Goal: Task Accomplishment & Management: Manage account settings

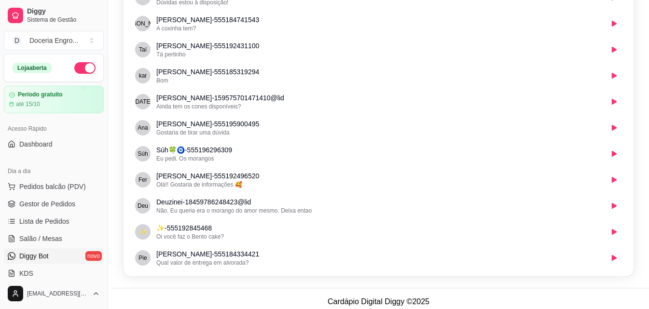
scroll to position [369, 0]
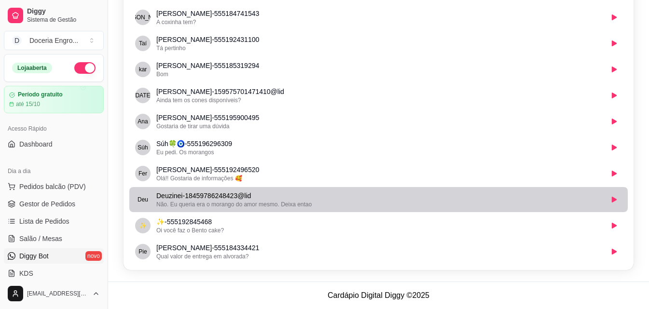
click at [297, 203] on span "Não. Eu queria era o morango do amor mesmo. Deixa entao" at bounding box center [233, 204] width 155 height 7
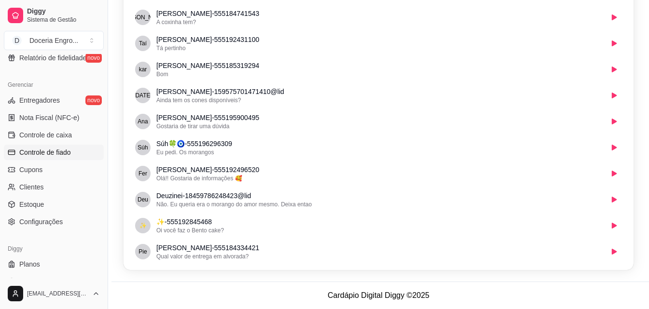
scroll to position [385, 0]
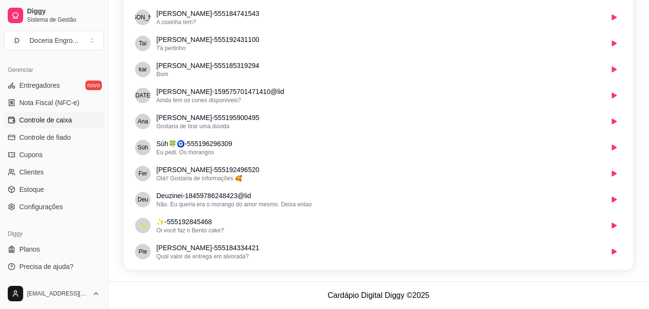
click at [57, 123] on span "Controle de caixa" at bounding box center [45, 120] width 53 height 10
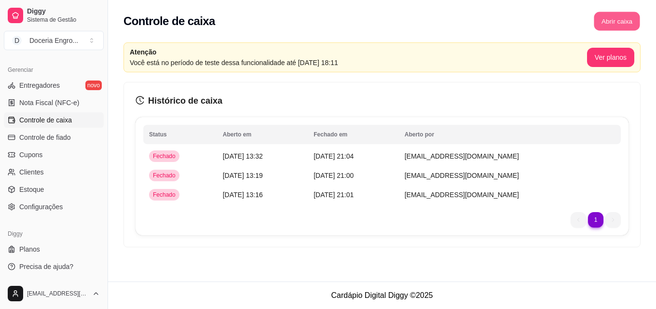
click at [613, 26] on button "Abrir caixa" at bounding box center [617, 21] width 46 height 19
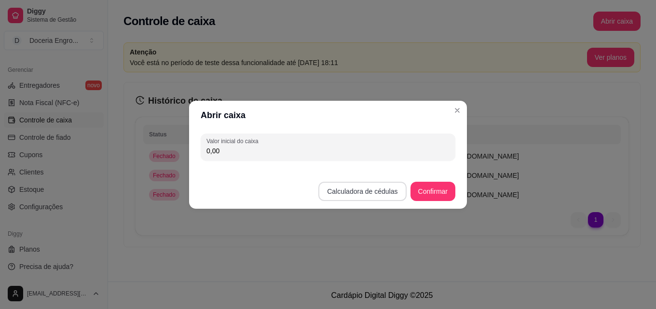
click at [339, 189] on button "Calculadora de cédulas" at bounding box center [363, 191] width 88 height 19
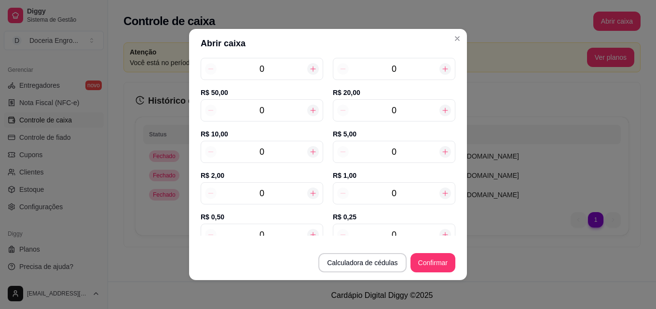
scroll to position [97, 0]
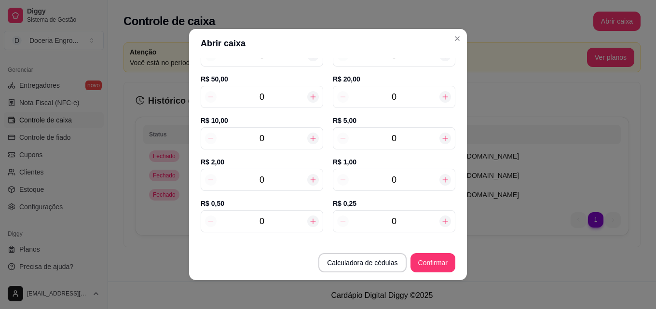
click at [269, 182] on input "0" at bounding box center [262, 180] width 91 height 14
type input "18,00"
type input "9"
click at [403, 143] on input "0" at bounding box center [394, 139] width 91 height 14
type input "43,00"
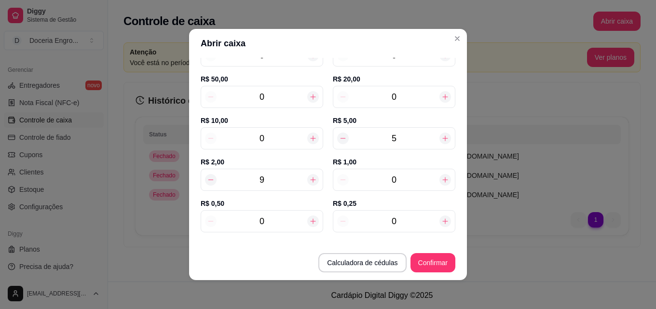
type input "5"
click at [291, 130] on div "0" at bounding box center [262, 138] width 123 height 22
type input "53,00"
type input "1"
click at [385, 177] on input "0" at bounding box center [394, 180] width 91 height 14
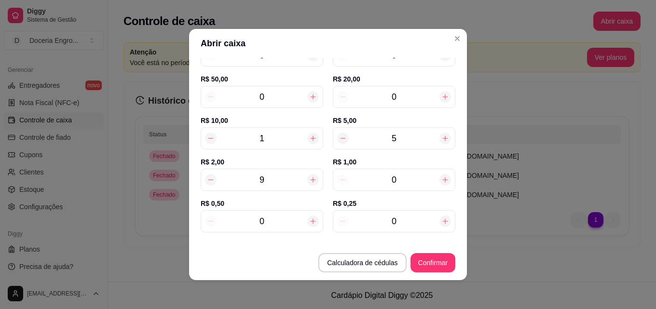
type input "2"
type input "55,00"
type input "2"
click at [269, 226] on input "0" at bounding box center [262, 222] width 91 height 14
type input "55,50"
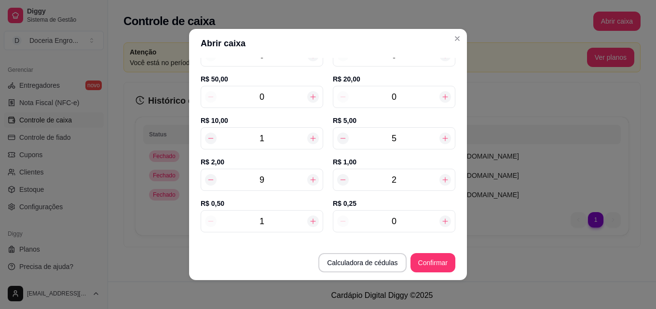
type input "12"
type input "61,00"
type input "12"
click at [395, 217] on input "0" at bounding box center [394, 222] width 91 height 14
type input "61,25"
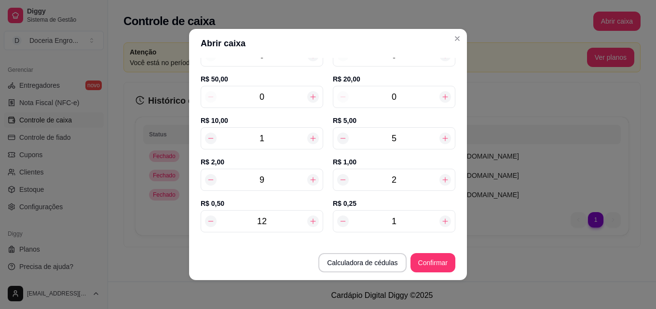
type input "13"
type input "64,25"
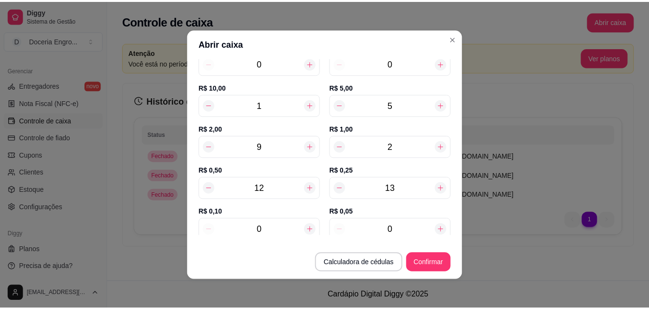
scroll to position [146, 0]
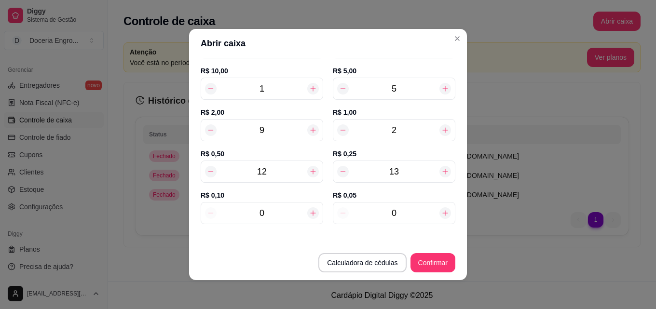
type input "13"
click at [412, 212] on input "0" at bounding box center [394, 214] width 91 height 14
type input "64,45"
type input "4"
click at [427, 259] on button "Confirmar" at bounding box center [433, 263] width 44 height 19
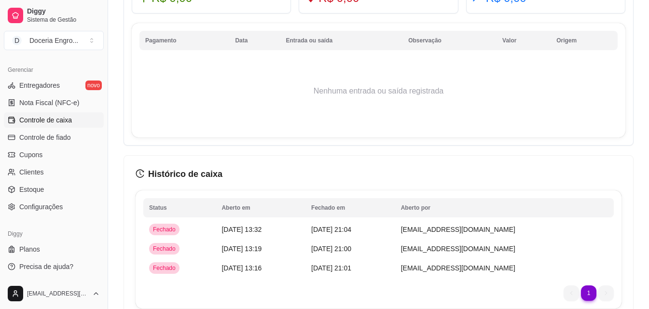
scroll to position [571, 0]
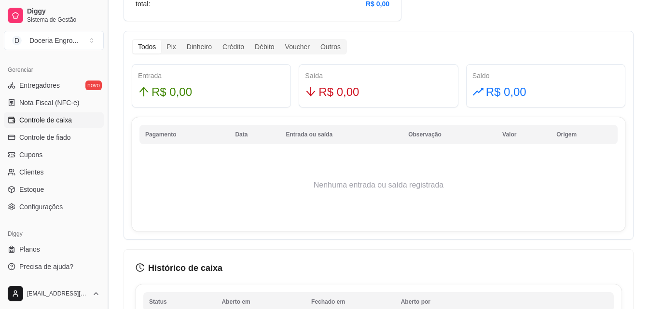
click at [105, 219] on button "Toggle Sidebar" at bounding box center [108, 154] width 8 height 309
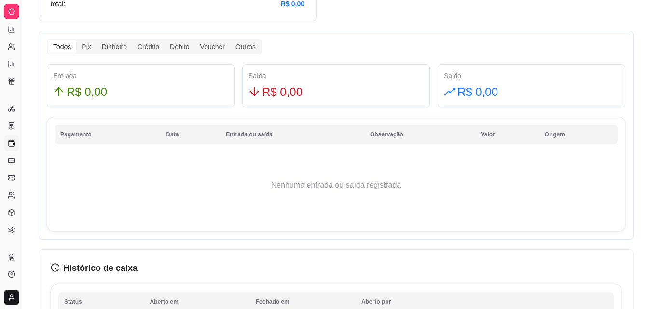
scroll to position [191, 0]
click at [26, 27] on button "Toggle Sidebar" at bounding box center [23, 154] width 8 height 309
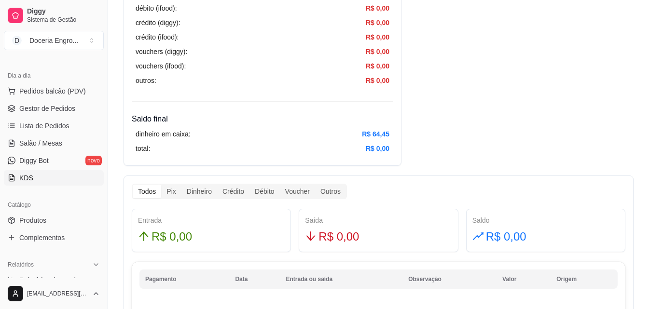
scroll to position [144, 0]
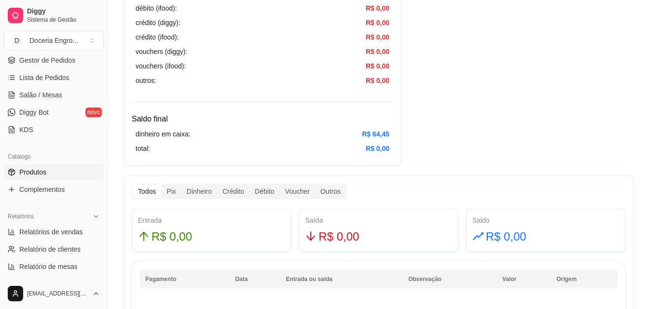
click at [61, 173] on link "Produtos" at bounding box center [54, 172] width 100 height 15
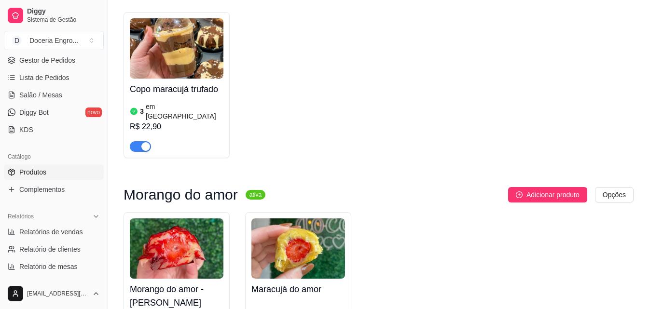
scroll to position [772, 0]
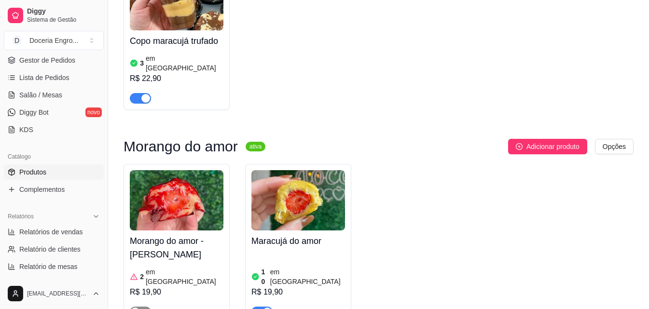
click at [132, 308] on div "button" at bounding box center [135, 312] width 9 height 9
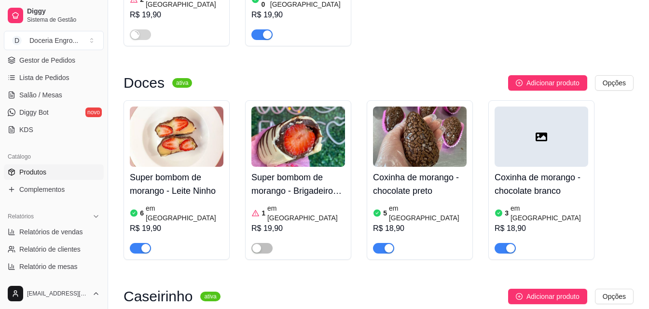
scroll to position [1110, 0]
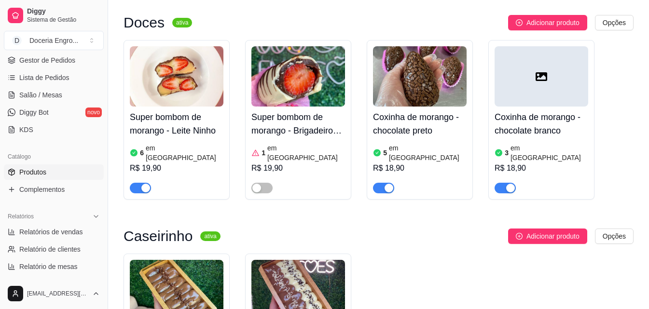
click at [260, 141] on div "Super bombom de morango - Brigadeiro preto 1 em estoque R$ 19,90" at bounding box center [298, 120] width 106 height 160
click at [255, 184] on div "button" at bounding box center [256, 188] width 9 height 9
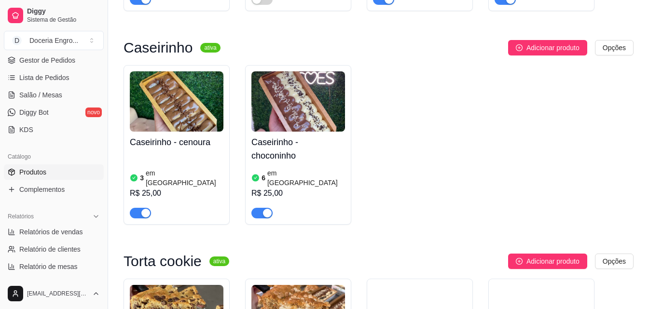
scroll to position [1593, 0]
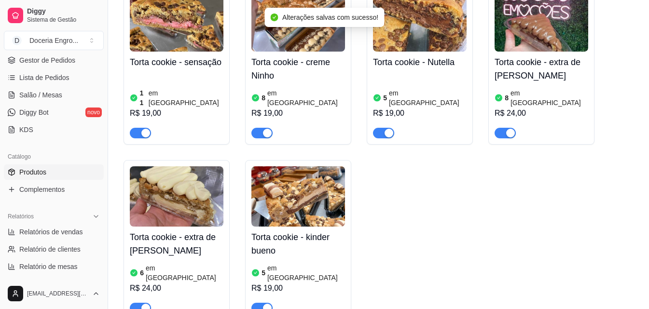
click at [366, 168] on div "Torta cookie - sensação 11 em estoque R$ 19,00 Torta cookie - creme Ninho 8 em …" at bounding box center [379, 152] width 510 height 335
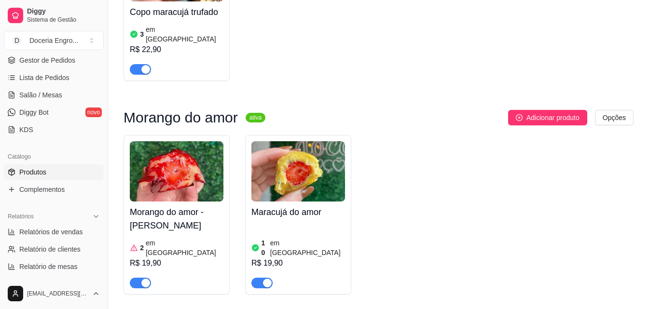
scroll to position [802, 0]
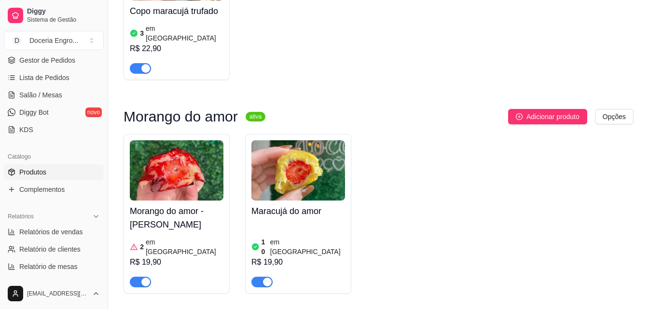
click at [160, 237] on article "em [GEOGRAPHIC_DATA]" at bounding box center [185, 246] width 78 height 19
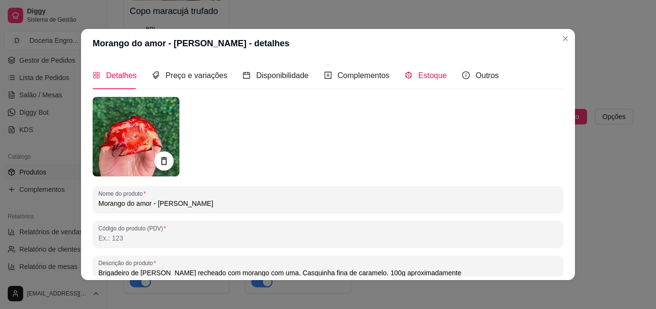
click at [434, 76] on span "Estoque" at bounding box center [432, 75] width 28 height 8
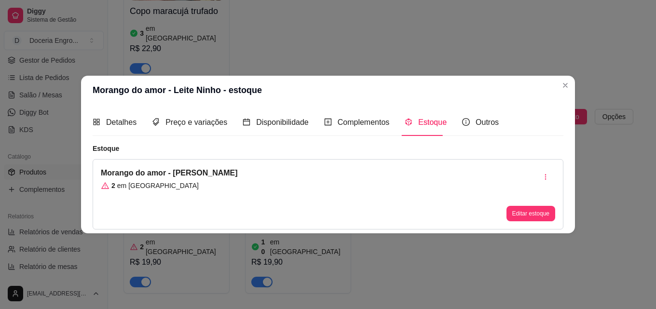
click at [522, 205] on div "Editar estoque" at bounding box center [531, 194] width 49 height 54
click at [524, 216] on button "Editar estoque" at bounding box center [530, 214] width 47 height 15
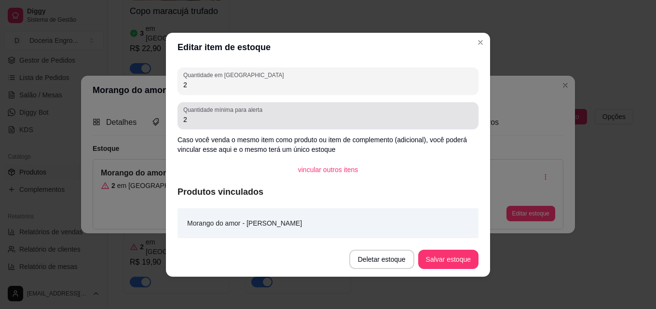
click at [202, 125] on div "2" at bounding box center [328, 115] width 290 height 19
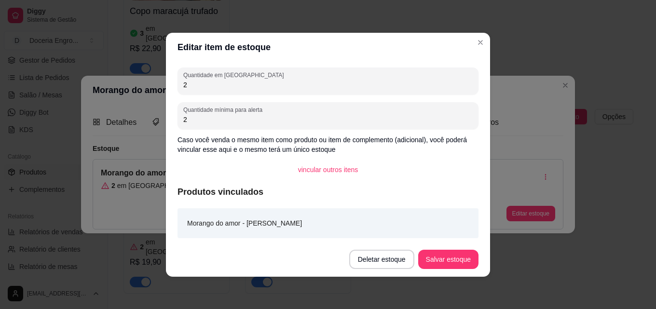
click at [223, 83] on input "2" at bounding box center [328, 85] width 290 height 10
type input "10"
click at [472, 262] on button "Salvar estoque" at bounding box center [448, 259] width 59 height 19
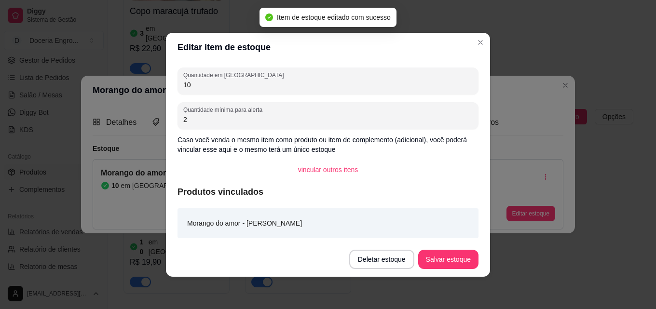
click at [472, 43] on header "Editar item de estoque" at bounding box center [328, 47] width 324 height 29
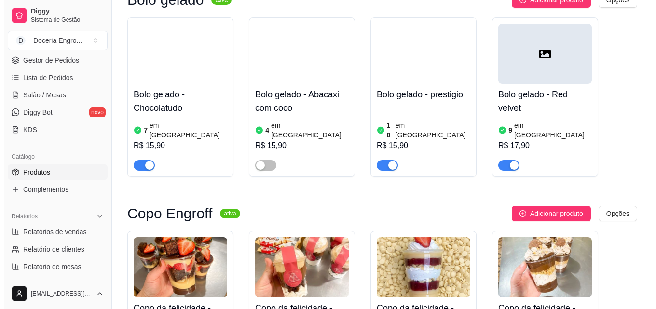
scroll to position [271, 0]
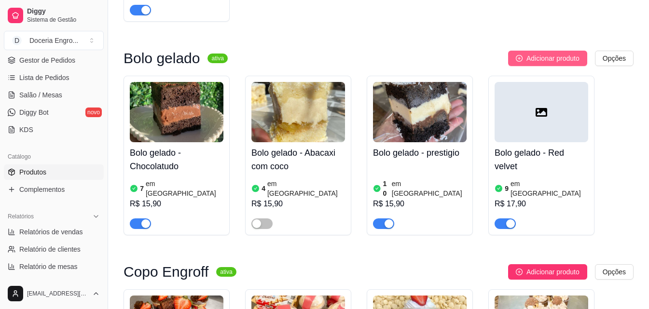
click at [547, 53] on span "Adicionar produto" at bounding box center [553, 58] width 53 height 11
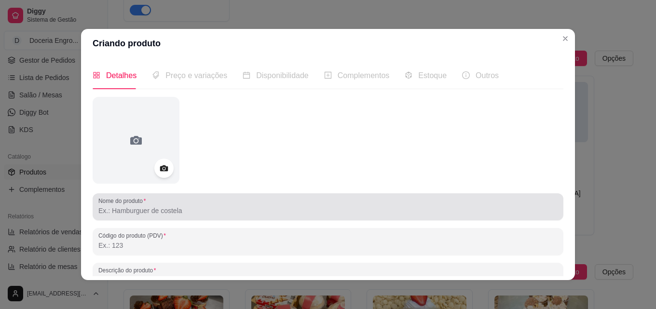
click at [170, 214] on input "Nome do produto" at bounding box center [327, 211] width 459 height 10
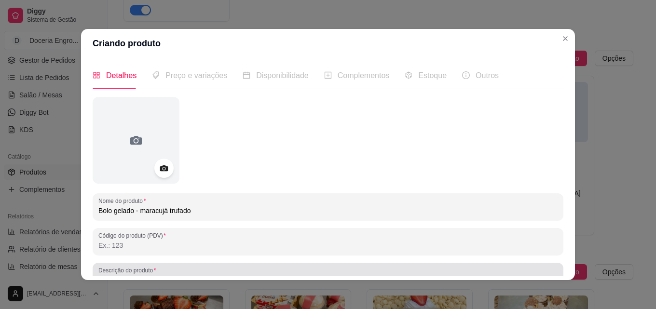
type input "Bolo gelado - maracujá trufado"
click at [161, 272] on div at bounding box center [327, 276] width 459 height 19
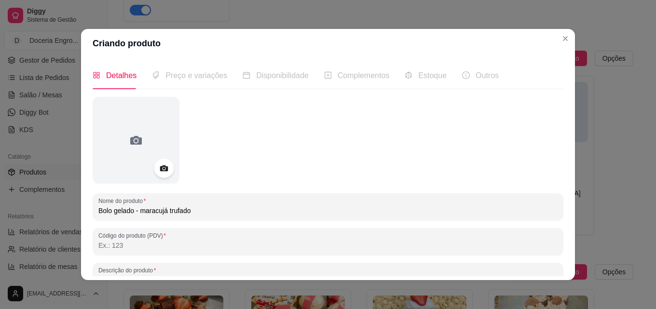
scroll to position [9, 0]
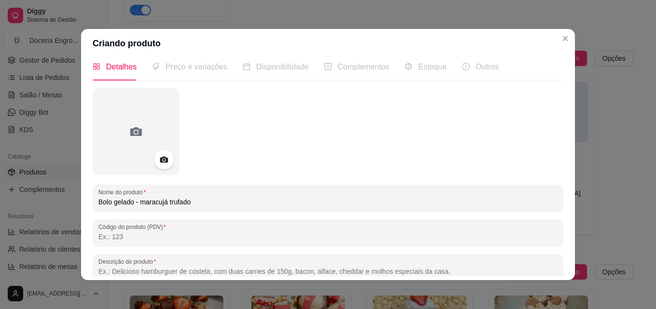
paste input "Massa de cacau black bem molhadinha, recheado com brigadeiro cremoso de maracuj…"
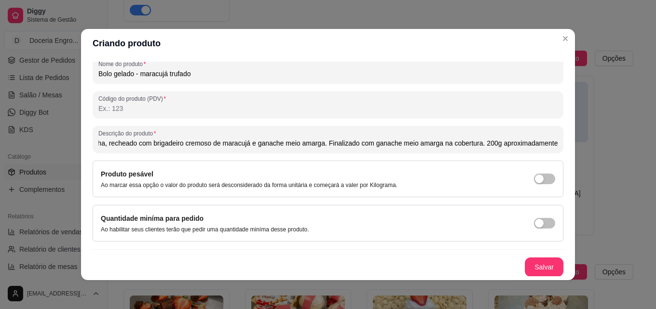
scroll to position [138, 0]
type input "Massa de cacau black bem molhadinha, recheado com brigadeiro cremoso de maracuj…"
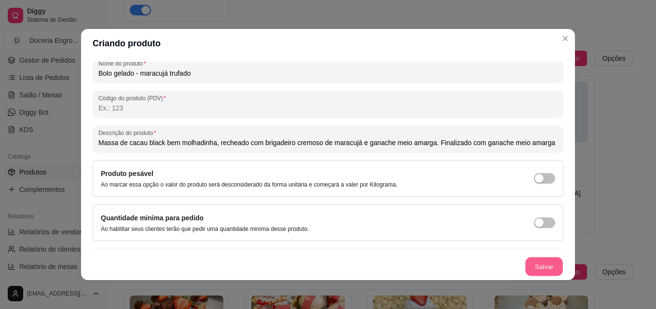
click at [526, 269] on button "Salvar" at bounding box center [545, 267] width 38 height 19
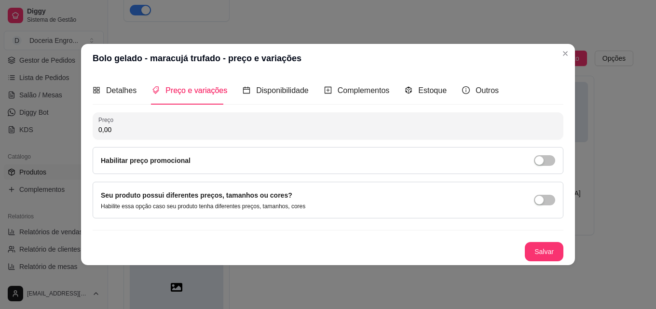
click at [168, 130] on input "0,00" at bounding box center [327, 130] width 459 height 10
type input "15,90"
click at [552, 255] on button "Salvar" at bounding box center [545, 251] width 38 height 19
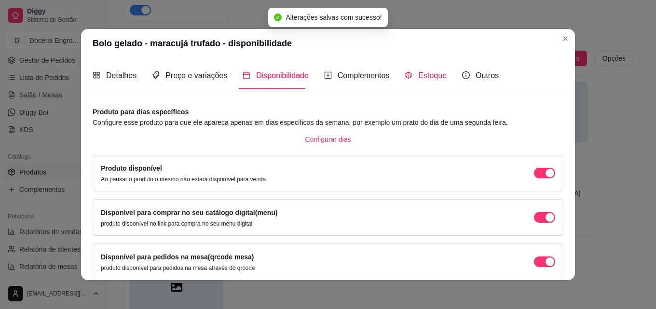
click at [420, 79] on span "Estoque" at bounding box center [432, 75] width 28 height 8
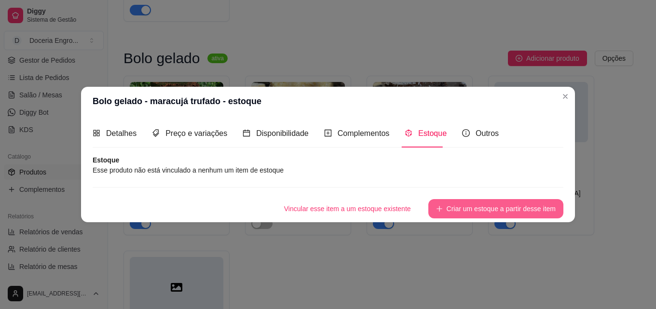
click at [474, 203] on button "Criar um estoque a partir desse item" at bounding box center [496, 208] width 135 height 19
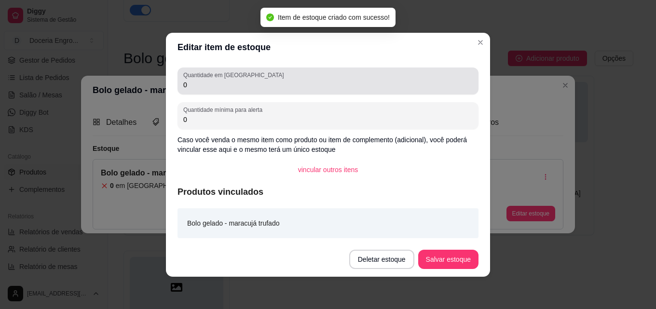
click at [226, 78] on label "Quantidade em [GEOGRAPHIC_DATA]" at bounding box center [235, 75] width 104 height 8
click at [226, 80] on input "0" at bounding box center [328, 85] width 290 height 10
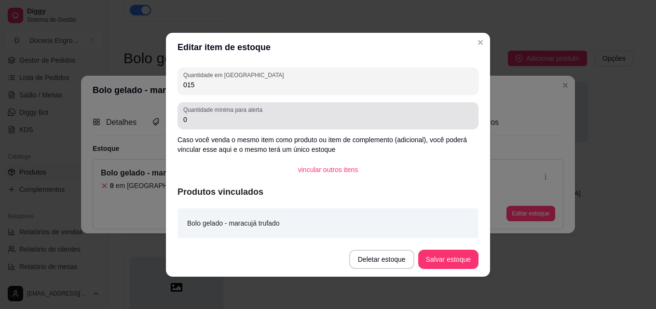
type input "015"
click at [202, 118] on input "0" at bounding box center [328, 120] width 290 height 10
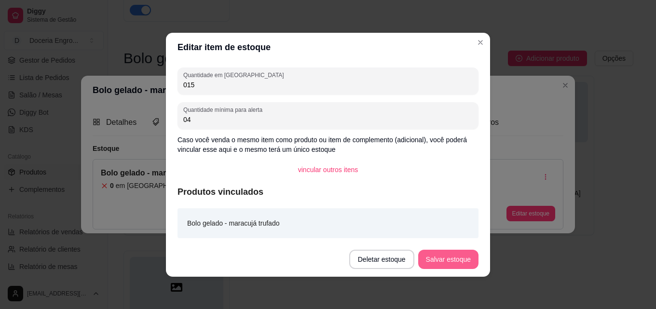
type input "04"
click at [447, 257] on button "Salvar estoque" at bounding box center [448, 259] width 60 height 19
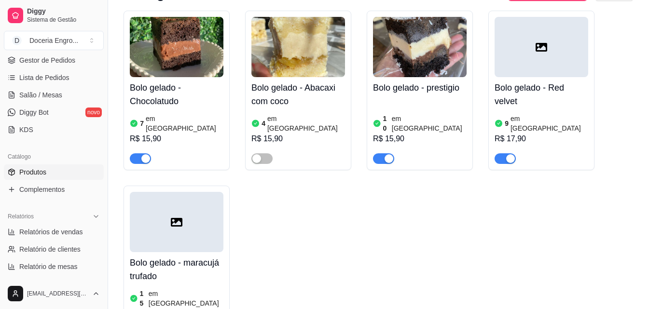
scroll to position [319, 0]
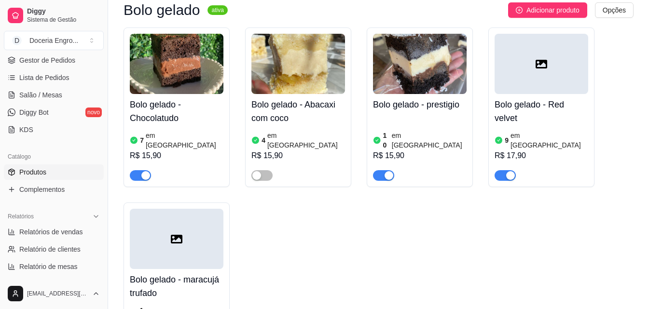
click at [159, 131] on article "em [GEOGRAPHIC_DATA]" at bounding box center [185, 140] width 78 height 19
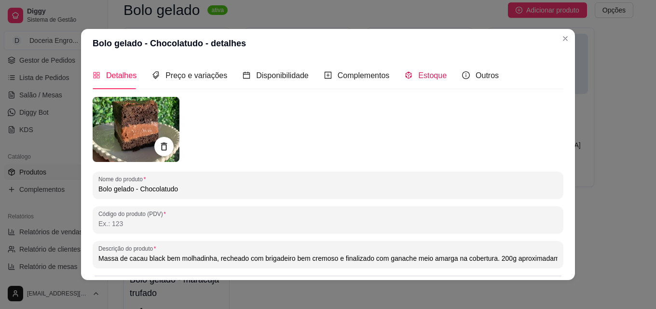
click at [410, 79] on div "Estoque" at bounding box center [426, 75] width 42 height 12
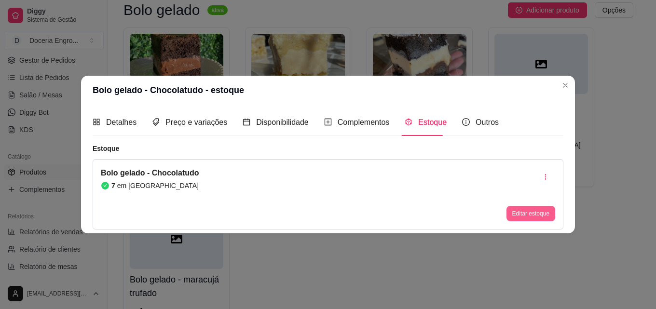
click at [525, 214] on button "Editar estoque" at bounding box center [531, 213] width 49 height 15
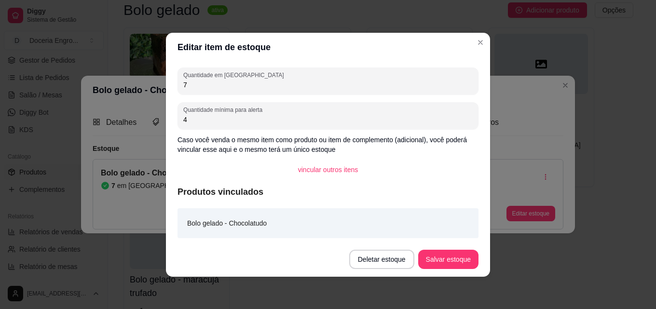
drag, startPoint x: 222, startPoint y: 90, endPoint x: 150, endPoint y: 80, distance: 72.1
click at [150, 80] on div "Editar item de estoque Quantidade em estoque 7 Quantidade mínima para alerta 4 …" at bounding box center [328, 154] width 656 height 309
click at [192, 82] on input "7" at bounding box center [328, 85] width 290 height 10
type input "15"
click at [461, 258] on button "Salvar estoque" at bounding box center [448, 259] width 59 height 19
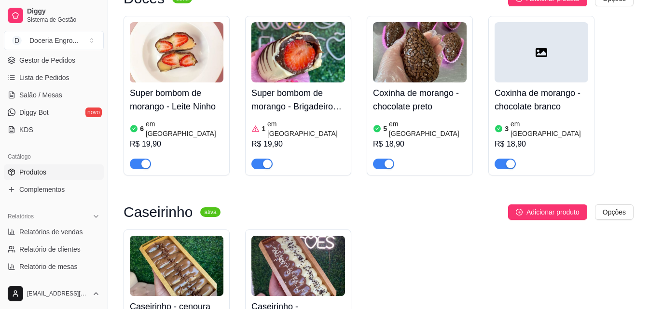
scroll to position [1255, 0]
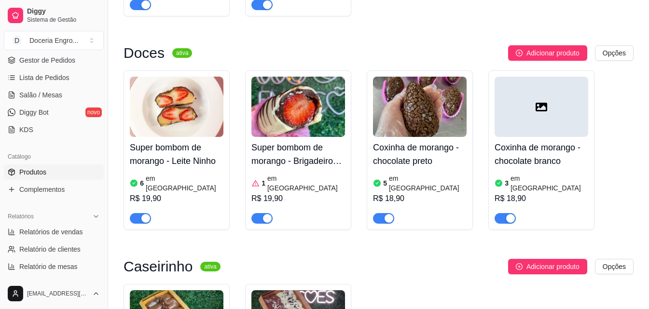
click at [278, 174] on article "em [GEOGRAPHIC_DATA]" at bounding box center [306, 183] width 78 height 19
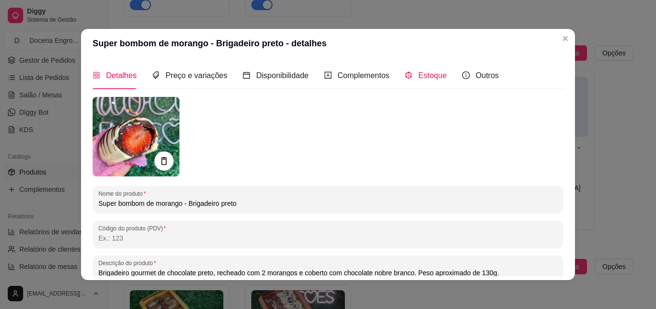
click at [428, 78] on span "Estoque" at bounding box center [432, 75] width 28 height 8
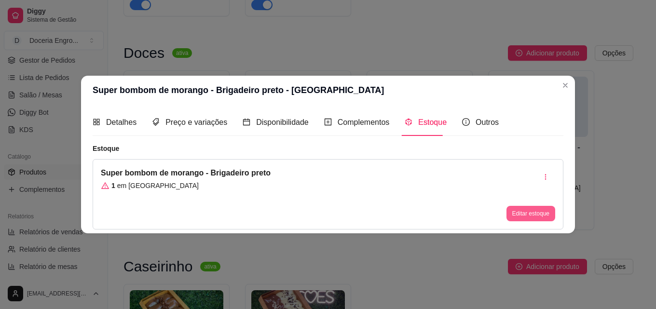
click at [544, 213] on button "Editar estoque" at bounding box center [531, 213] width 49 height 15
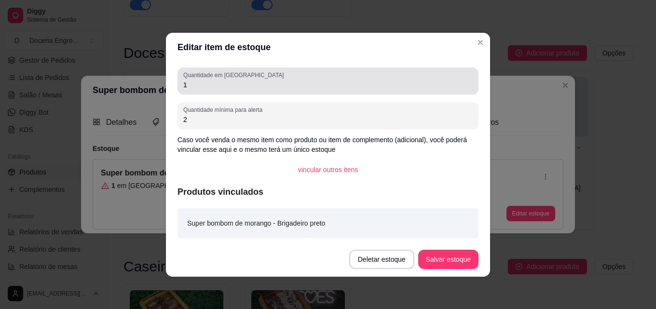
click at [245, 88] on input "1" at bounding box center [328, 85] width 290 height 10
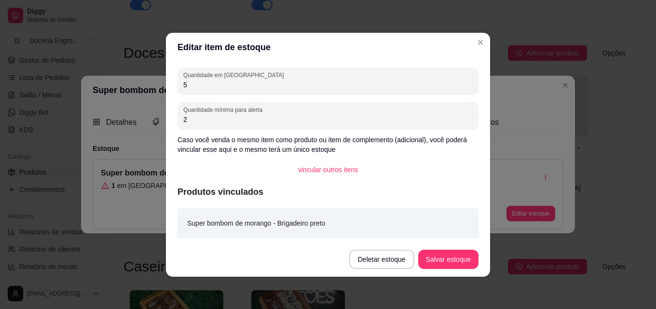
type input "5"
click at [452, 251] on button "Salvar estoque" at bounding box center [448, 259] width 59 height 19
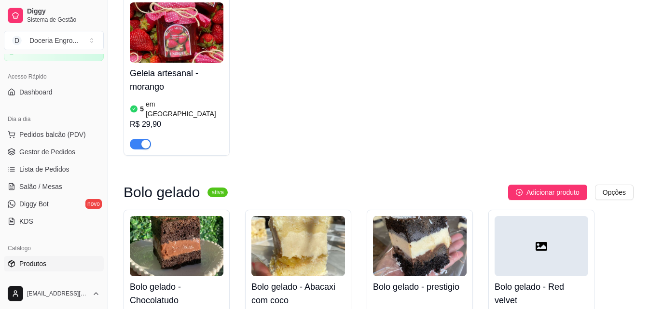
scroll to position [48, 0]
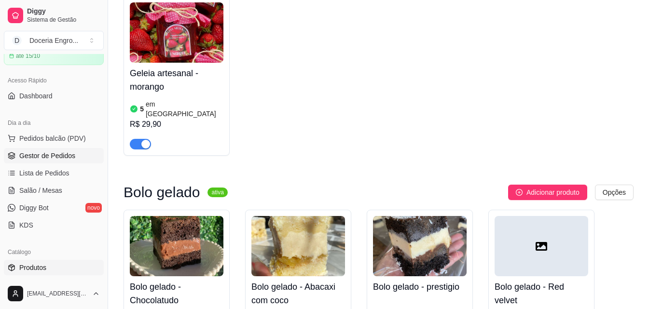
click at [52, 156] on span "Gestor de Pedidos" at bounding box center [47, 156] width 56 height 10
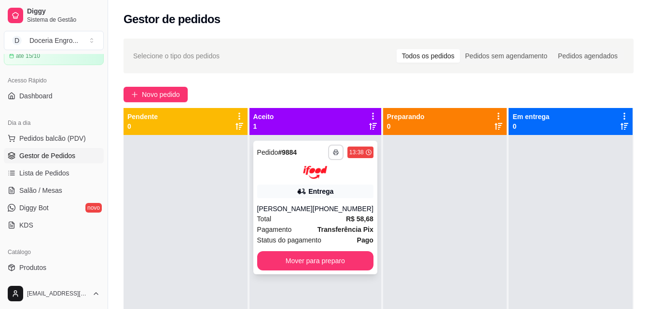
click at [333, 153] on icon "button" at bounding box center [336, 153] width 6 height 6
click at [305, 185] on button "IMPRESSORA" at bounding box center [303, 186] width 70 height 15
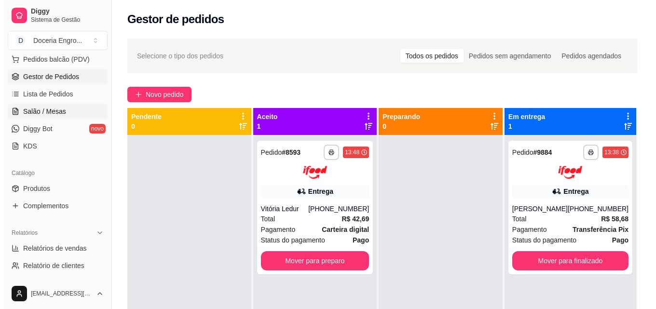
scroll to position [145, 0]
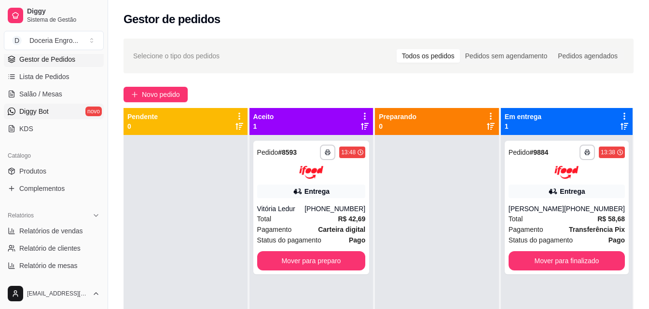
click at [50, 114] on link "Diggy Bot novo" at bounding box center [54, 111] width 100 height 15
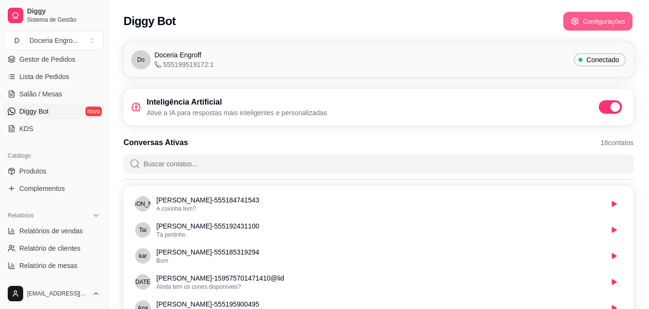
click at [593, 17] on button "Configurações" at bounding box center [597, 21] width 69 height 19
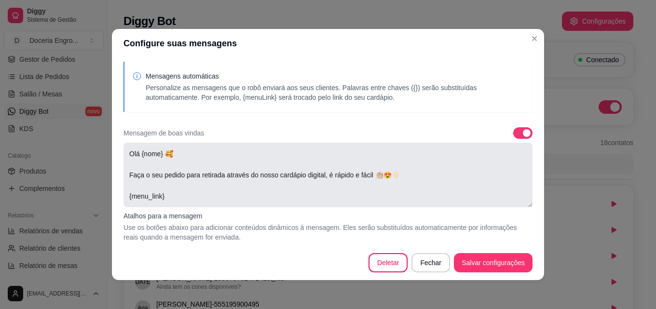
drag, startPoint x: 124, startPoint y: 173, endPoint x: 378, endPoint y: 171, distance: 254.3
click at [378, 171] on textarea "Olá {nome} 🥰 Faça o seu pedido para retirada através do nosso cardápio digital,…" at bounding box center [328, 175] width 409 height 65
click at [351, 174] on textarea "Olá {nome} 🥰 Faça o seu pedido para retirada através do nosso cardápio digital,…" at bounding box center [328, 175] width 409 height 65
drag, startPoint x: 368, startPoint y: 174, endPoint x: 118, endPoint y: 178, distance: 250.0
click at [118, 178] on div "Mensagens automáticas Personalize as mensagens que o robô enviará aos seus clie…" at bounding box center [328, 152] width 432 height 188
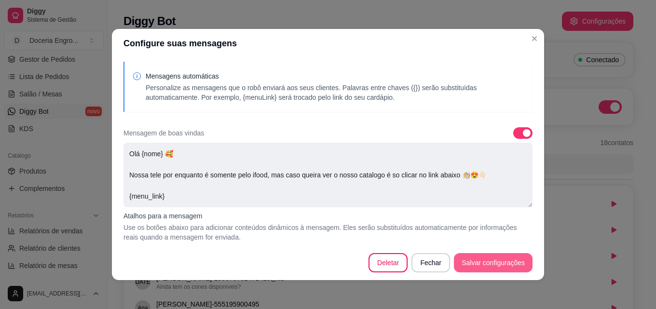
type textarea "Olá {nome} 🥰 Nossa tele por enquanto é somente pelo ifood, mas caso queira ver …"
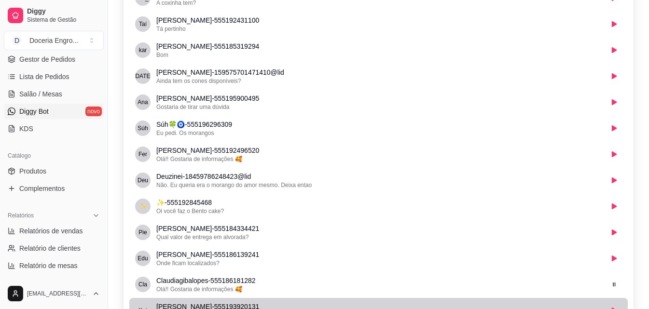
scroll to position [154, 0]
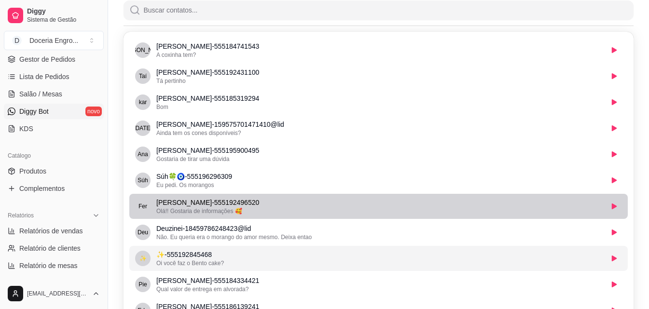
click at [576, 237] on ul "[PERSON_NAME] - 555184741543 A coxinha tem? Taí [PERSON_NAME] - 555192431100 Tá…" at bounding box center [378, 272] width 499 height 468
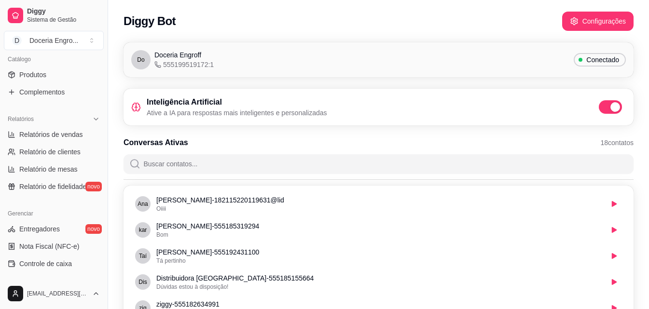
scroll to position [193, 0]
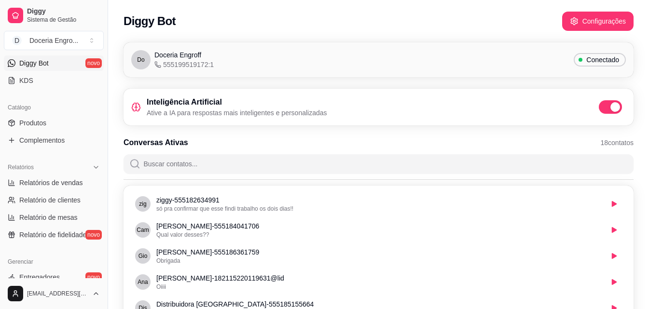
click at [238, 32] on div "Diggy Bot Configurações" at bounding box center [378, 18] width 541 height 37
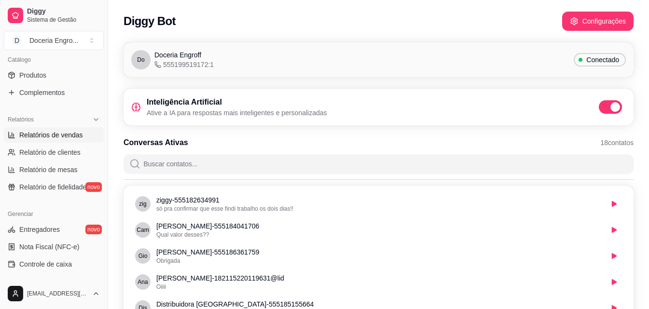
scroll to position [241, 0]
click at [62, 140] on link "Relatórios de vendas" at bounding box center [54, 134] width 100 height 15
select select "ALL"
select select "0"
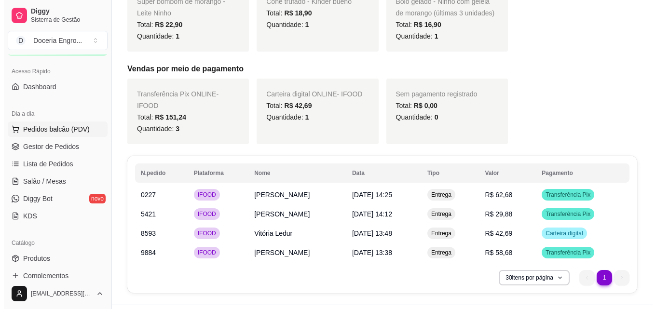
scroll to position [48, 0]
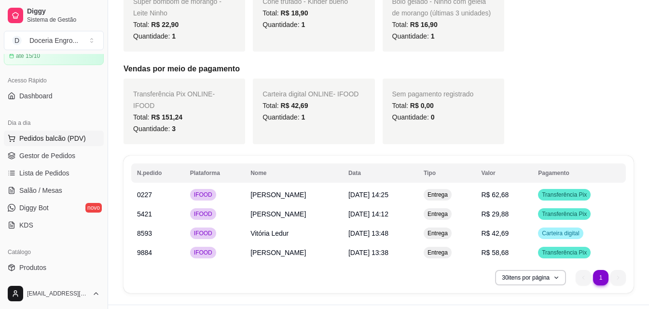
click at [54, 139] on span "Pedidos balcão (PDV)" at bounding box center [52, 139] width 67 height 10
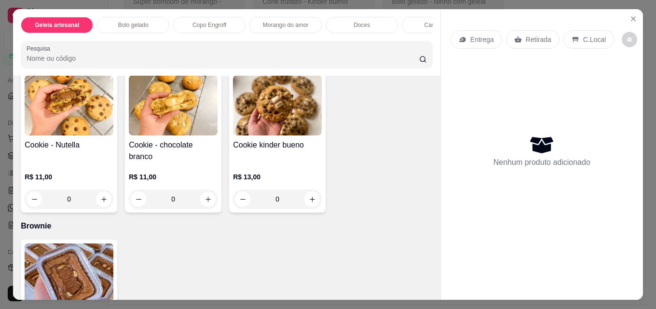
scroll to position [1593, 0]
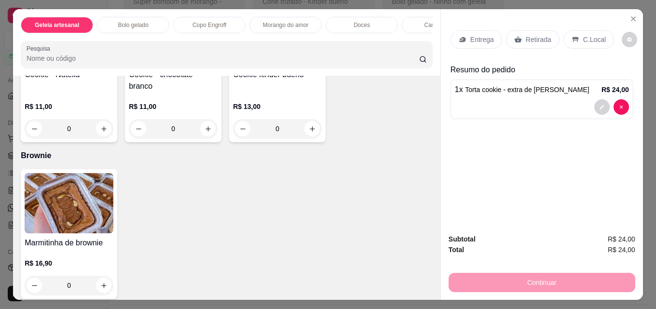
type input "3"
type input "1"
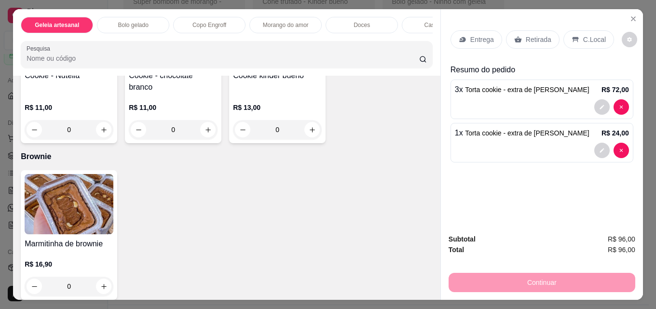
click at [538, 35] on p "Retirada" at bounding box center [539, 40] width 26 height 10
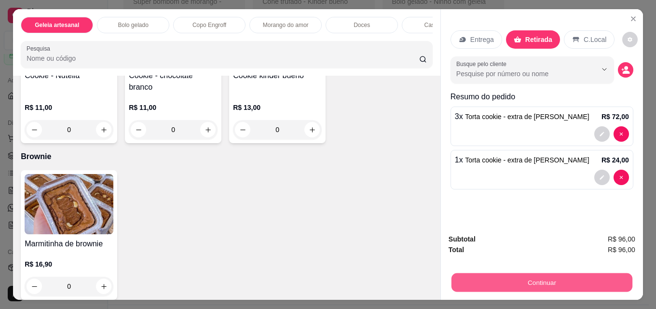
click at [555, 277] on button "Continuar" at bounding box center [542, 282] width 181 height 19
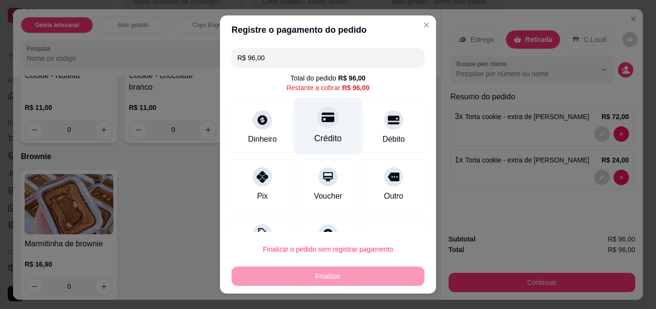
click at [327, 137] on div "Crédito" at bounding box center [329, 138] width 28 height 13
type input "R$ 0,00"
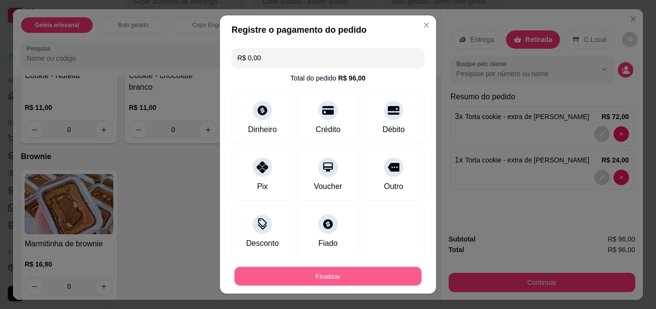
click at [394, 279] on button "Finalizar" at bounding box center [328, 276] width 187 height 19
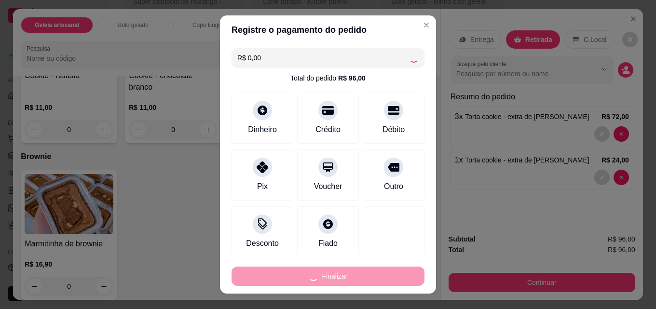
type input "0"
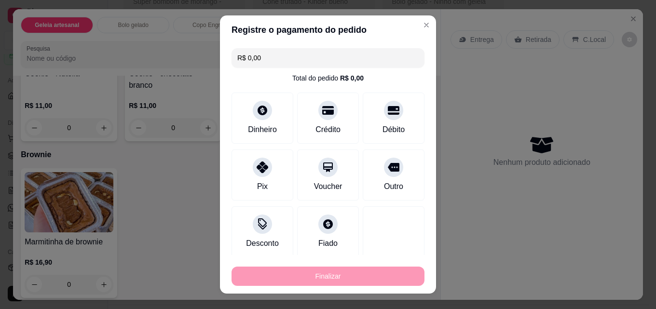
type input "-R$ 96,00"
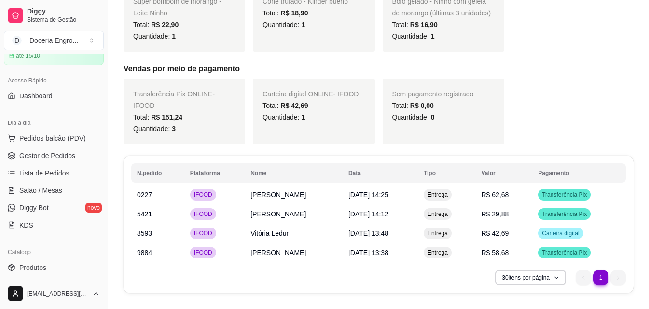
click at [206, 273] on div "Filtros ALL Tipo do pedido Todos Entrega Retirada Mesa Consumo local Tipo do pe…" at bounding box center [378, 15] width 541 height 580
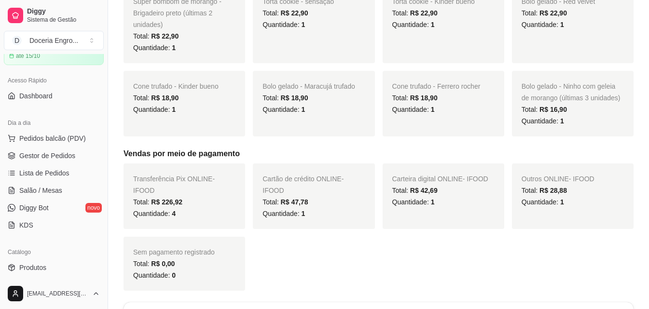
click at [452, 276] on div "Transferência Pix ONLINE - IFOOD Total: R$ 226,92 Quantidade: 4 Cartão de crédi…" at bounding box center [379, 227] width 510 height 127
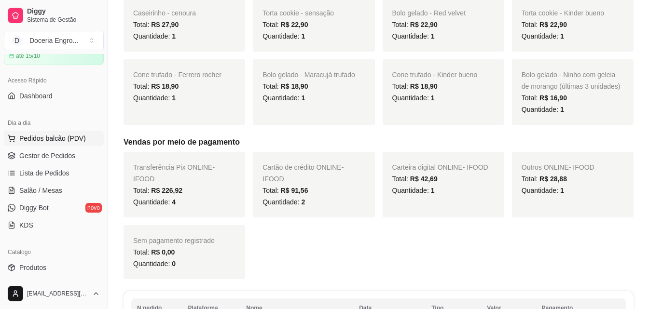
click at [50, 140] on span "Pedidos balcão (PDV)" at bounding box center [52, 139] width 67 height 10
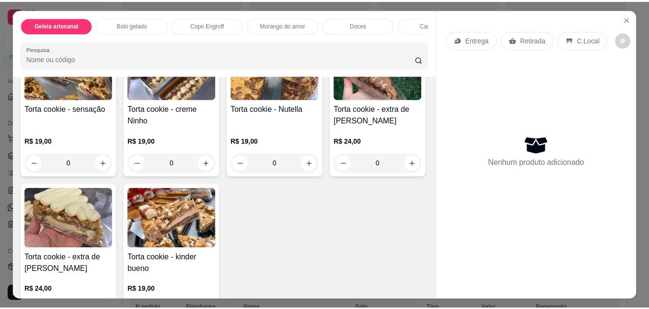
scroll to position [1351, 0]
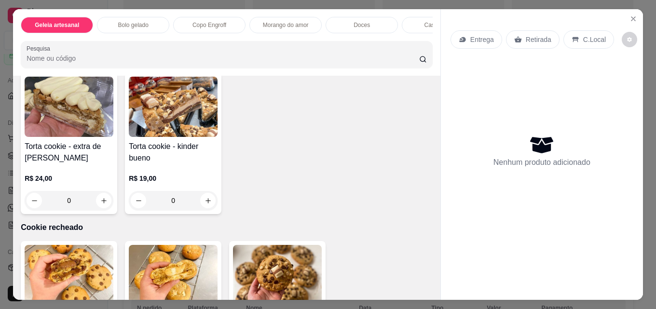
type input "1"
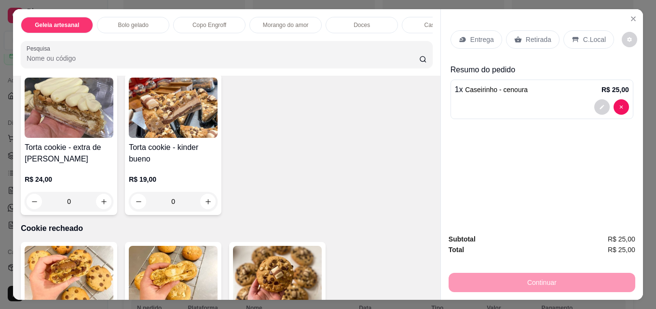
click at [520, 42] on div "Retirada" at bounding box center [533, 39] width 54 height 18
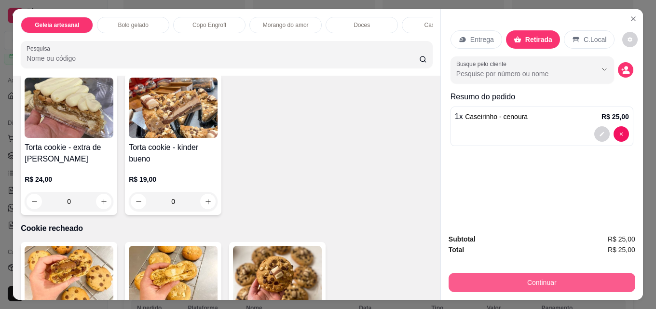
click at [539, 278] on button "Continuar" at bounding box center [542, 282] width 187 height 19
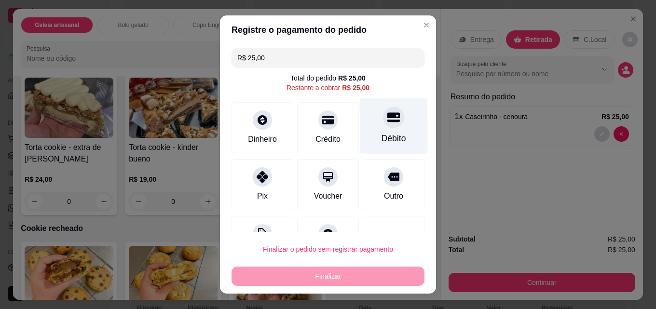
click at [385, 140] on div "Débito" at bounding box center [394, 138] width 25 height 13
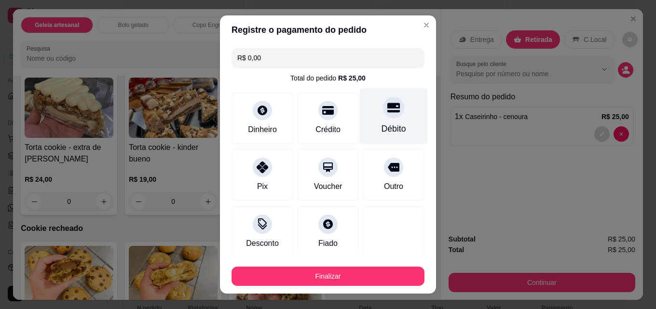
type input "R$ 0,00"
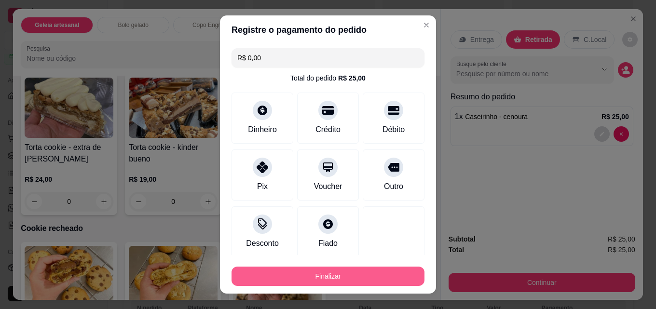
click at [324, 281] on button "Finalizar" at bounding box center [328, 276] width 193 height 19
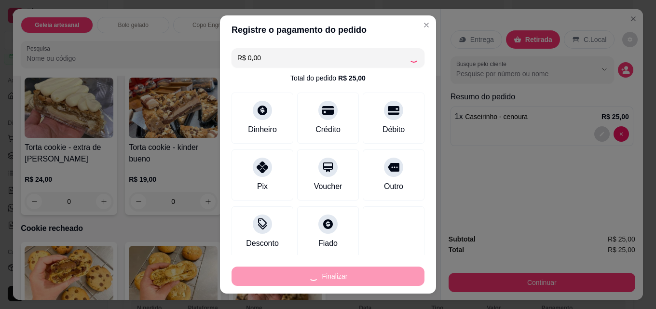
type input "0"
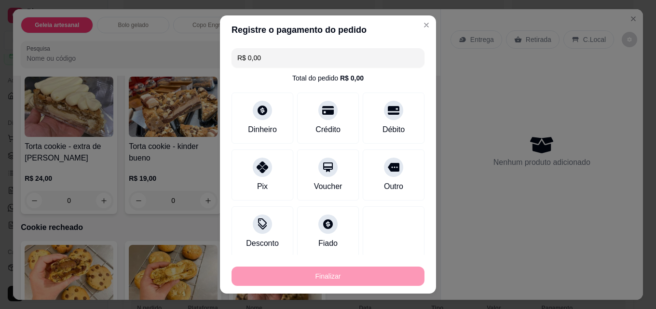
type input "-R$ 25,00"
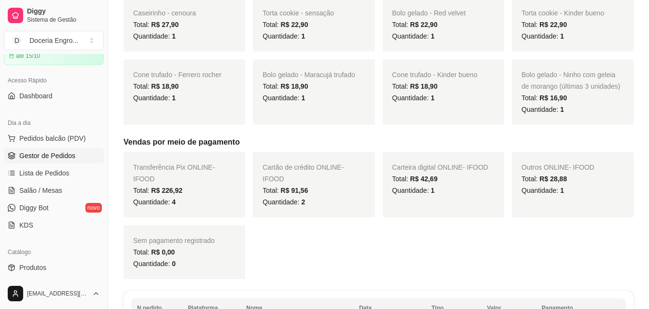
click at [36, 155] on span "Gestor de Pedidos" at bounding box center [47, 156] width 56 height 10
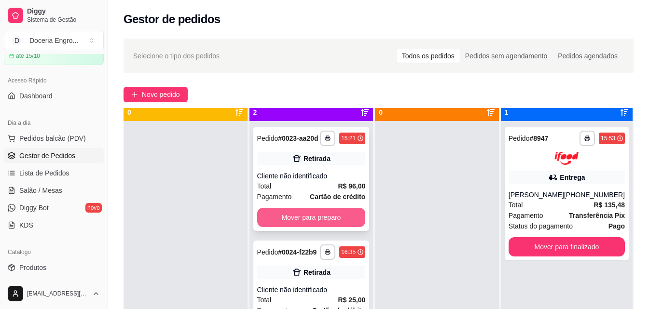
scroll to position [27, 0]
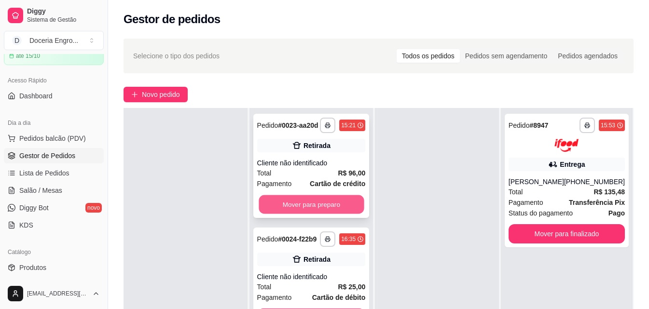
click at [332, 208] on button "Mover para preparo" at bounding box center [311, 204] width 105 height 19
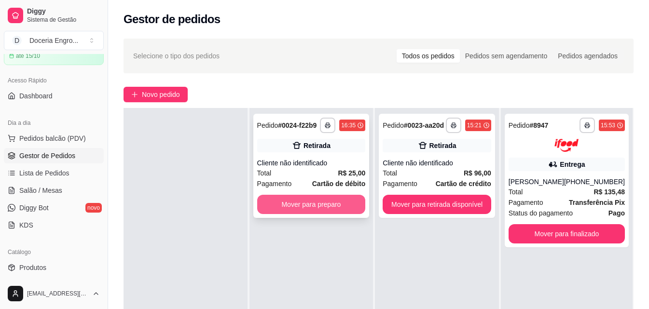
click at [337, 203] on button "Mover para preparo" at bounding box center [311, 204] width 109 height 19
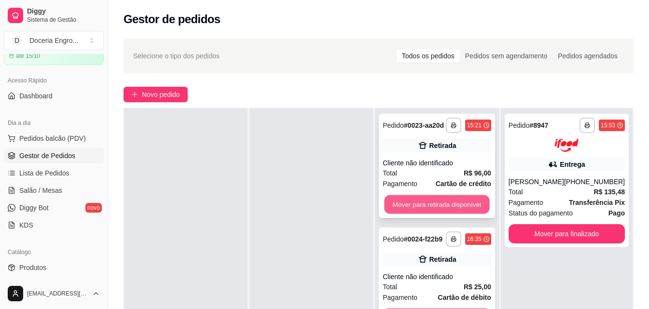
click at [421, 212] on button "Mover para retirada disponível" at bounding box center [437, 204] width 105 height 19
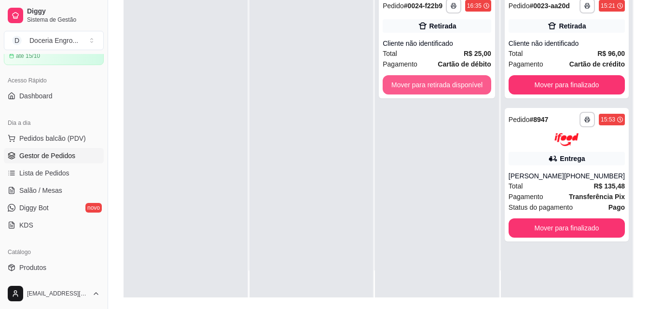
scroll to position [147, 0]
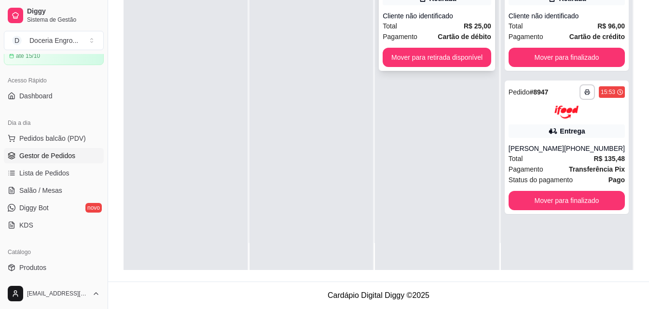
click at [434, 44] on div "**********" at bounding box center [437, 19] width 116 height 104
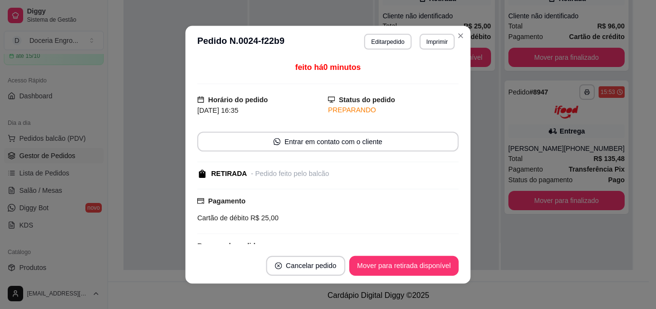
click at [433, 53] on header "**********" at bounding box center [327, 42] width 285 height 32
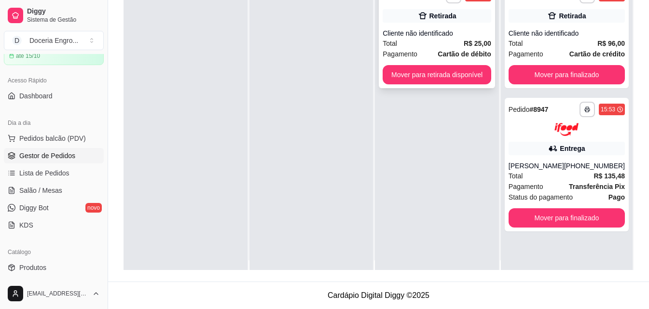
scroll to position [0, 0]
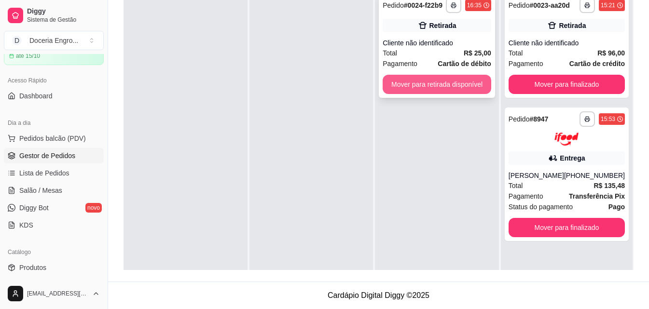
click at [443, 83] on button "Mover para retirada disponível" at bounding box center [437, 84] width 109 height 19
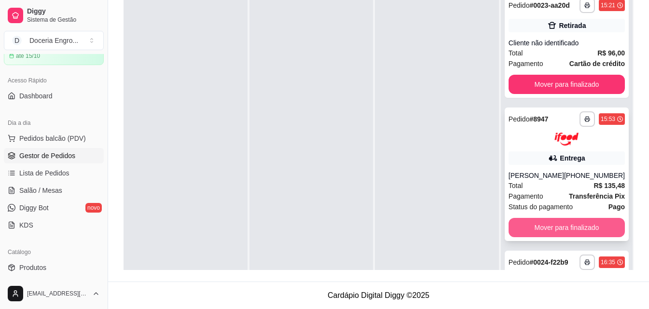
click at [561, 236] on button "Mover para finalizado" at bounding box center [567, 227] width 116 height 19
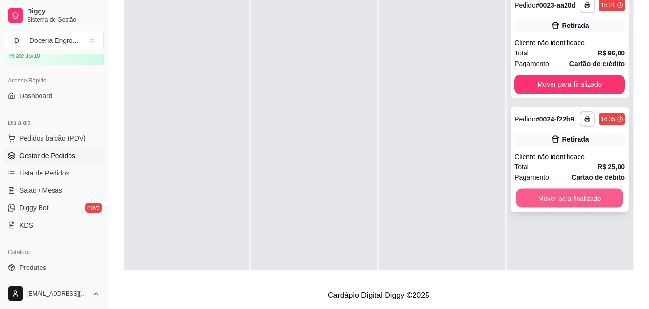
click at [559, 202] on button "Mover para finalizado" at bounding box center [569, 198] width 107 height 19
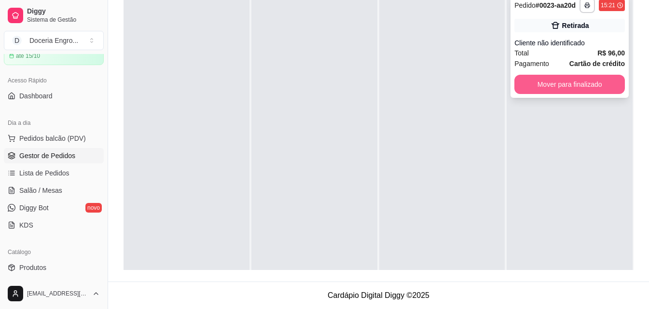
click at [562, 89] on button "Mover para finalizado" at bounding box center [569, 84] width 111 height 19
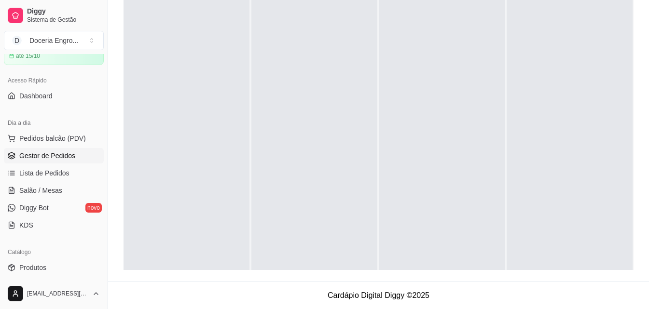
drag, startPoint x: 51, startPoint y: 142, endPoint x: 61, endPoint y: 124, distance: 20.7
click at [51, 140] on span "Pedidos balcão (PDV)" at bounding box center [52, 139] width 67 height 10
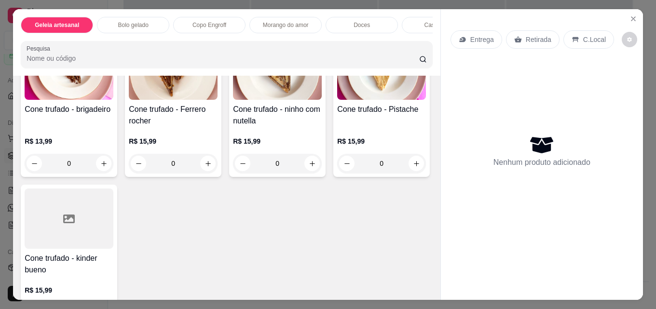
scroll to position [1786, 0]
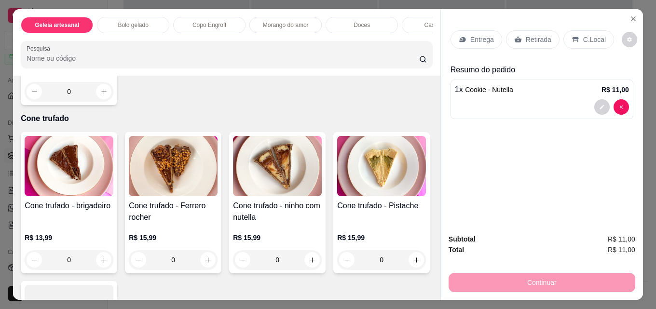
type input "2"
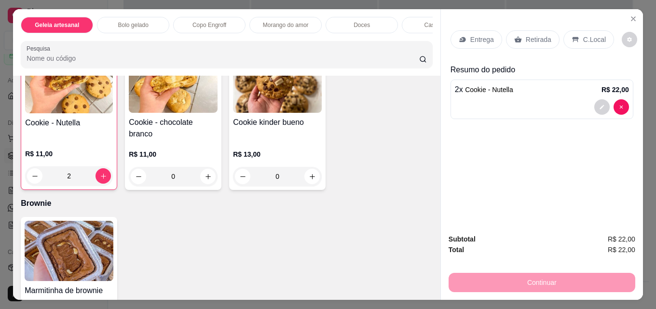
scroll to position [1496, 0]
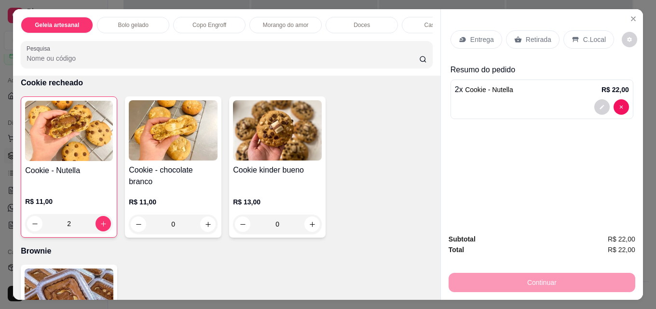
type input "1"
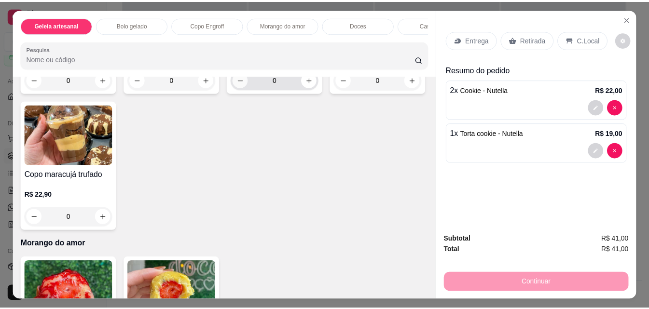
scroll to position [531, 0]
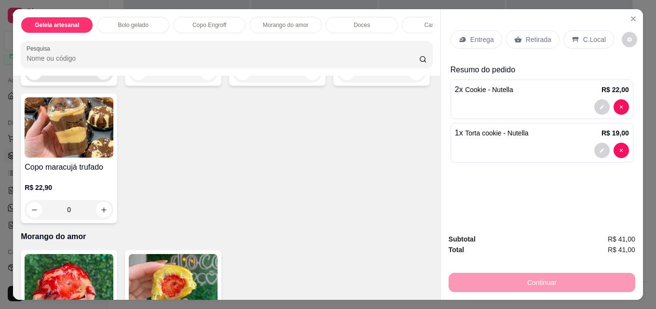
click at [107, 80] on button "increase-product-quantity" at bounding box center [104, 72] width 15 height 15
type input "1"
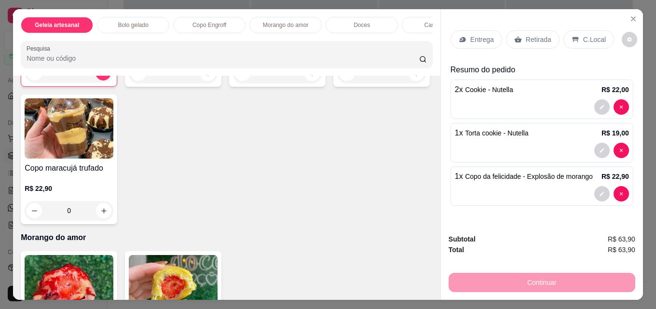
click at [530, 35] on p "Retirada" at bounding box center [539, 40] width 26 height 10
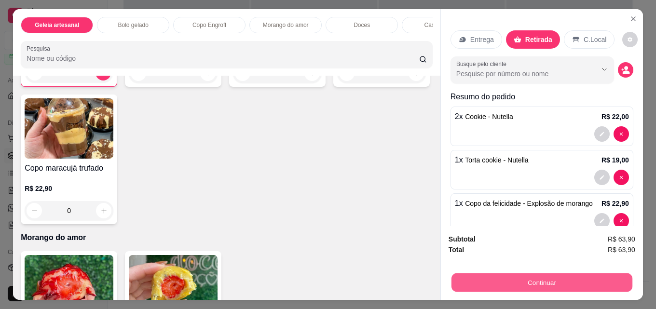
click at [544, 280] on button "Continuar" at bounding box center [542, 282] width 181 height 19
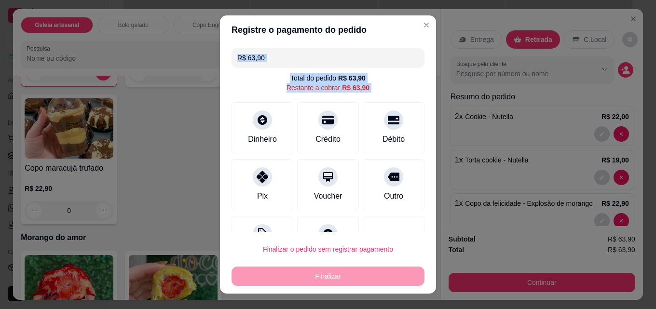
drag, startPoint x: 271, startPoint y: 118, endPoint x: 420, endPoint y: 78, distance: 154.9
click at [421, 77] on div "R$ 63,90 Total do pedido R$ 63,90 Restante a cobrar R$ 63,90 Dinheiro Crédito D…" at bounding box center [328, 138] width 216 height 188
drag, startPoint x: 383, startPoint y: 84, endPoint x: 375, endPoint y: 117, distance: 34.3
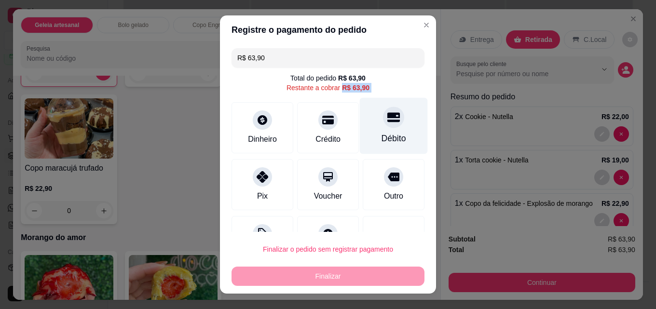
click at [383, 84] on div "Total do pedido R$ 63,90 Restante a cobrar R$ 63,90" at bounding box center [328, 82] width 193 height 19
click at [388, 119] on icon at bounding box center [394, 117] width 13 height 13
type input "R$ 0,00"
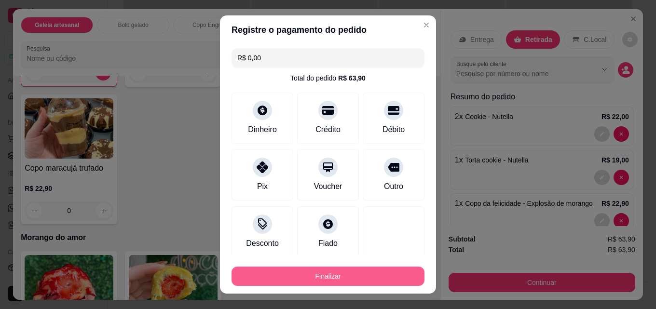
click at [341, 269] on button "Finalizar" at bounding box center [328, 276] width 193 height 19
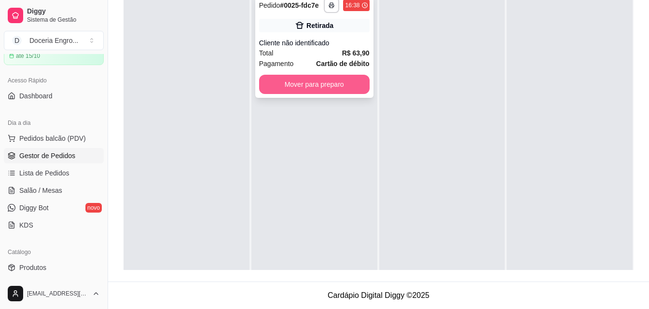
click at [326, 84] on button "Mover para preparo" at bounding box center [314, 84] width 111 height 19
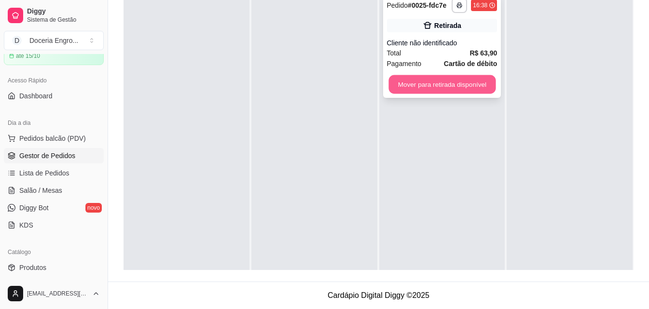
click at [435, 85] on button "Mover para retirada disponível" at bounding box center [442, 84] width 107 height 19
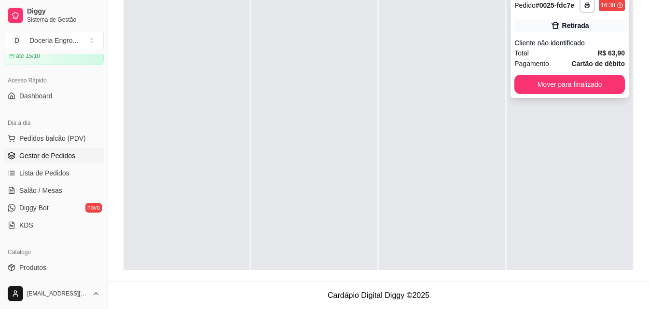
click at [557, 83] on button "Mover para finalizado" at bounding box center [569, 84] width 111 height 19
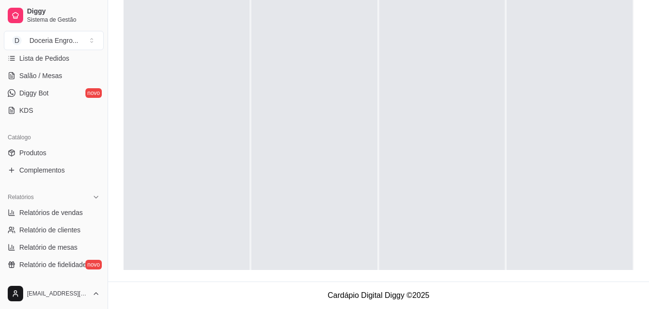
scroll to position [241, 0]
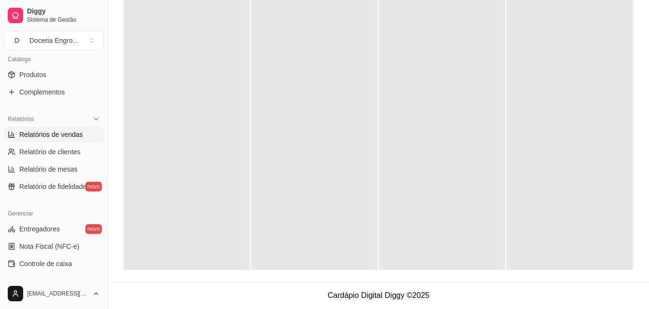
click at [67, 132] on span "Relatórios de vendas" at bounding box center [51, 135] width 64 height 10
select select "ALL"
select select "0"
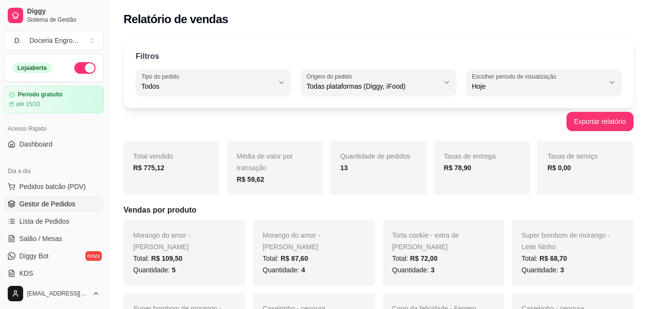
click at [69, 200] on span "Gestor de Pedidos" at bounding box center [47, 204] width 56 height 10
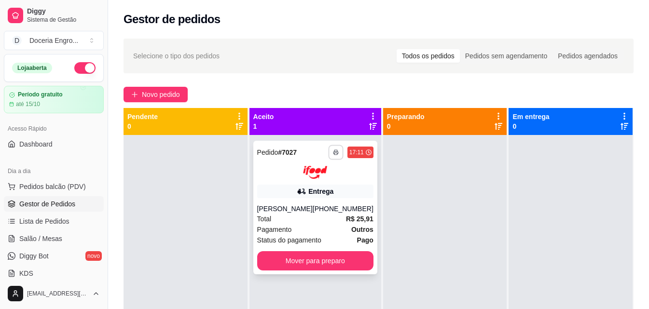
click at [333, 154] on icon "button" at bounding box center [336, 153] width 6 height 6
click at [311, 187] on button "IMPRESSORA" at bounding box center [303, 186] width 70 height 15
